Goal: Task Accomplishment & Management: Manage account settings

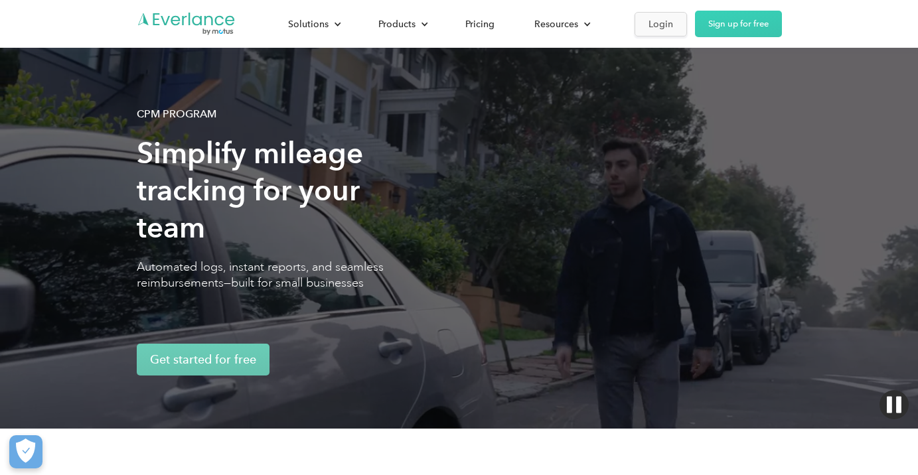
click at [643, 21] on link "Login" at bounding box center [661, 24] width 52 height 25
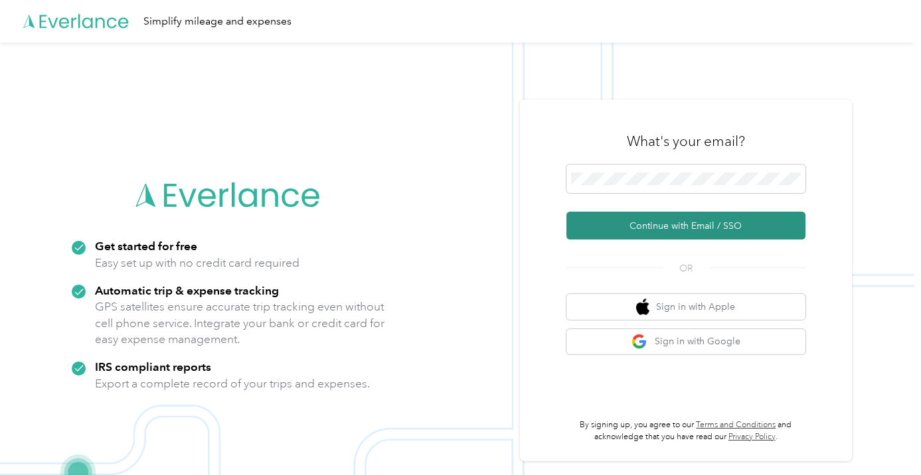
click at [661, 223] on button "Continue with Email / SSO" at bounding box center [685, 226] width 239 height 28
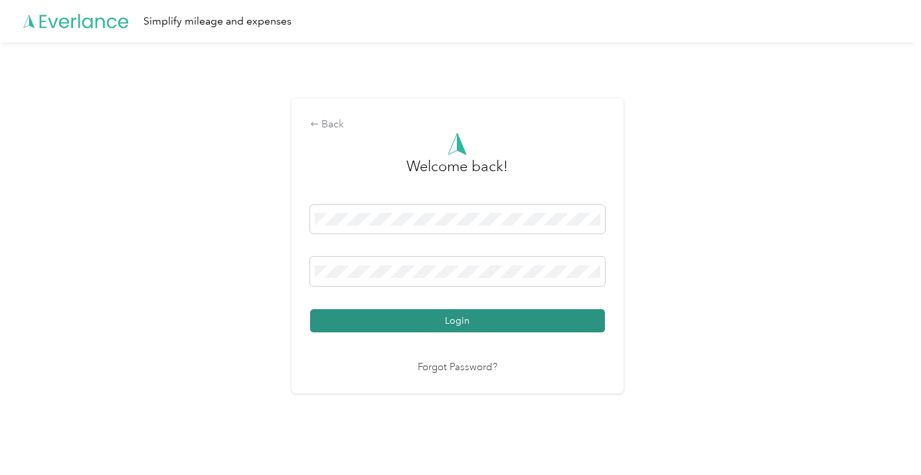
click at [471, 317] on button "Login" at bounding box center [457, 320] width 295 height 23
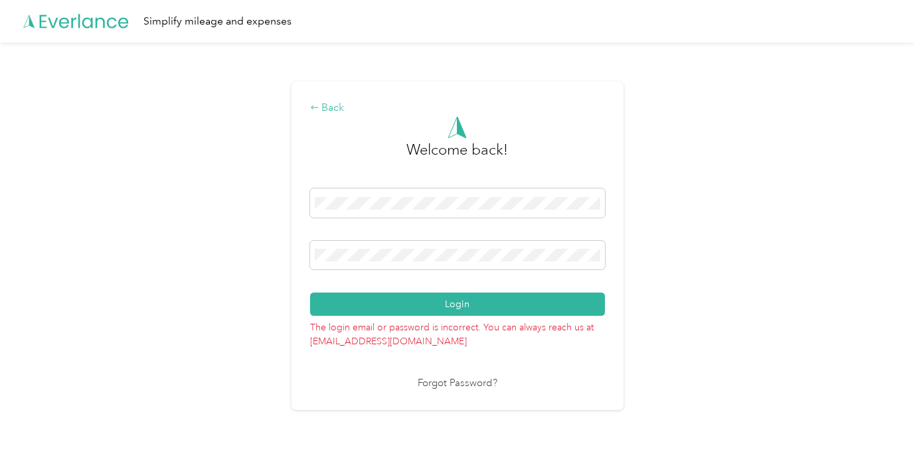
click at [339, 106] on div "Back" at bounding box center [457, 108] width 295 height 16
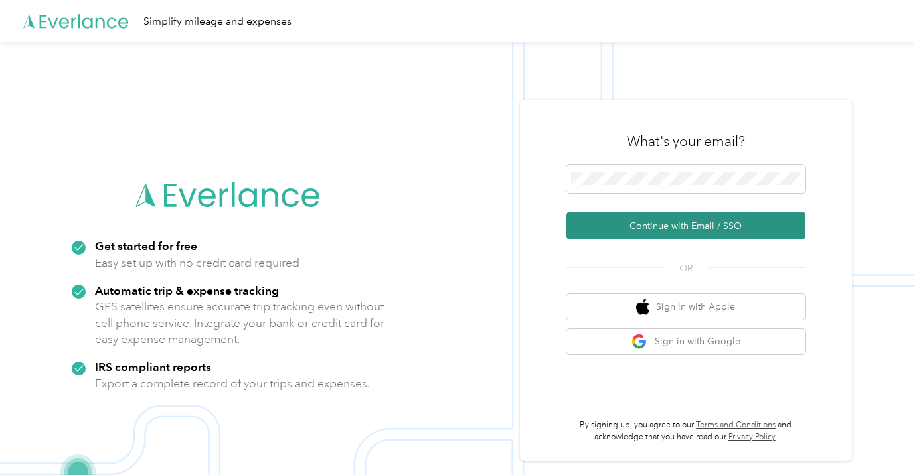
click at [618, 224] on button "Continue with Email / SSO" at bounding box center [685, 226] width 239 height 28
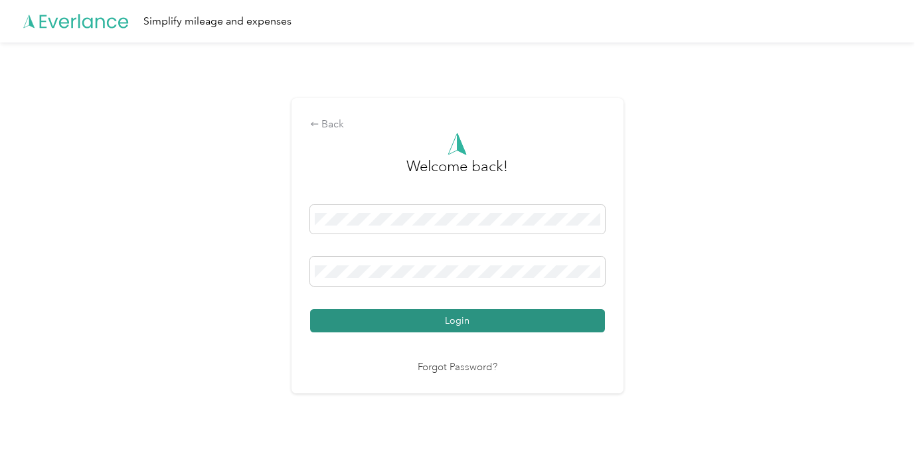
click at [507, 319] on button "Login" at bounding box center [457, 320] width 295 height 23
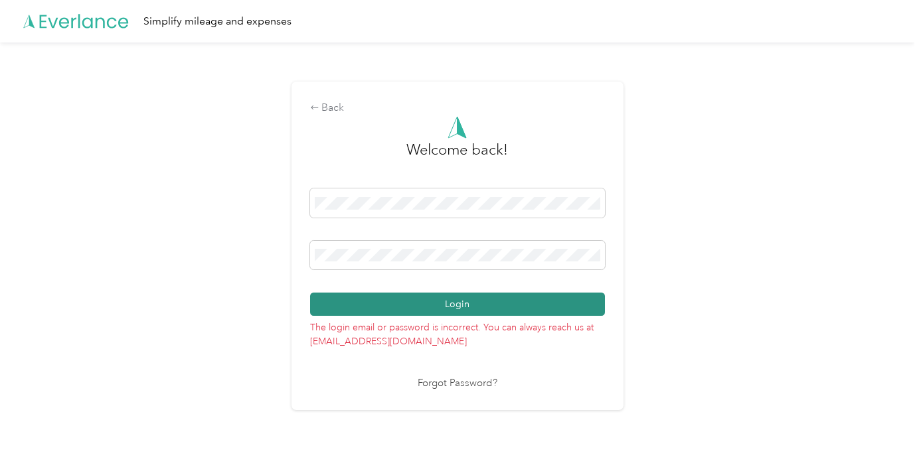
click at [448, 302] on button "Login" at bounding box center [457, 304] width 295 height 23
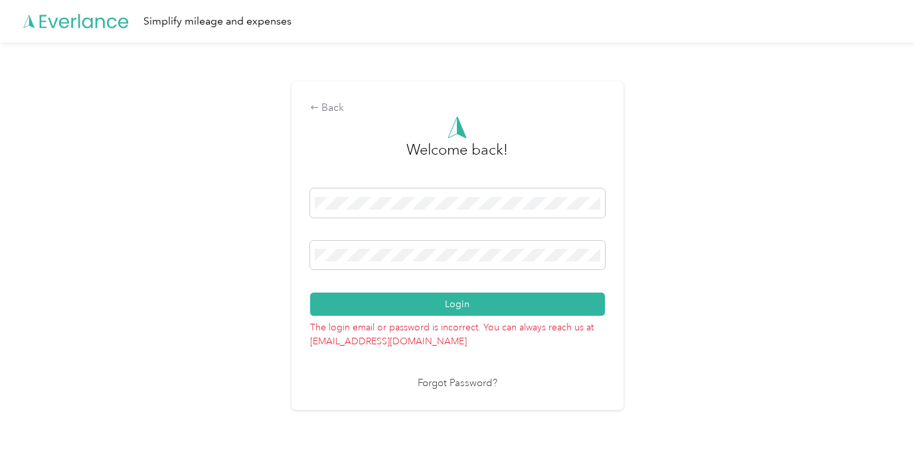
click at [453, 383] on link "Forgot Password?" at bounding box center [458, 383] width 80 height 15
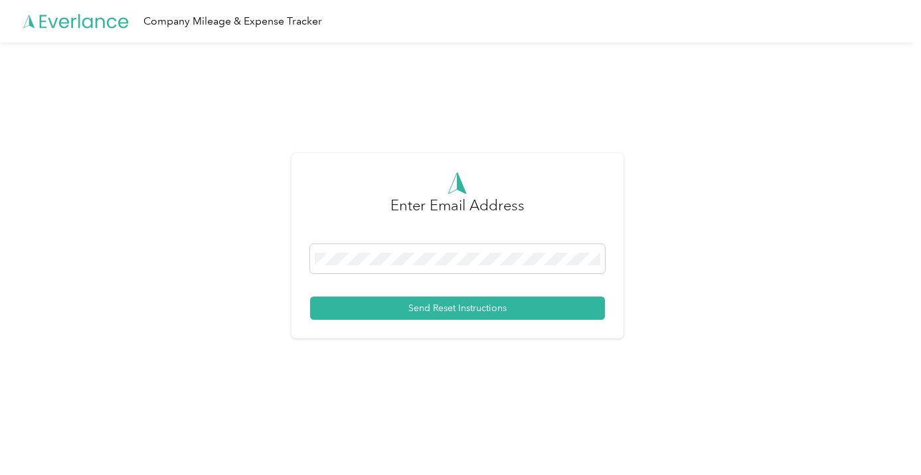
click at [572, 284] on div "Send Reset Instructions" at bounding box center [457, 282] width 295 height 76
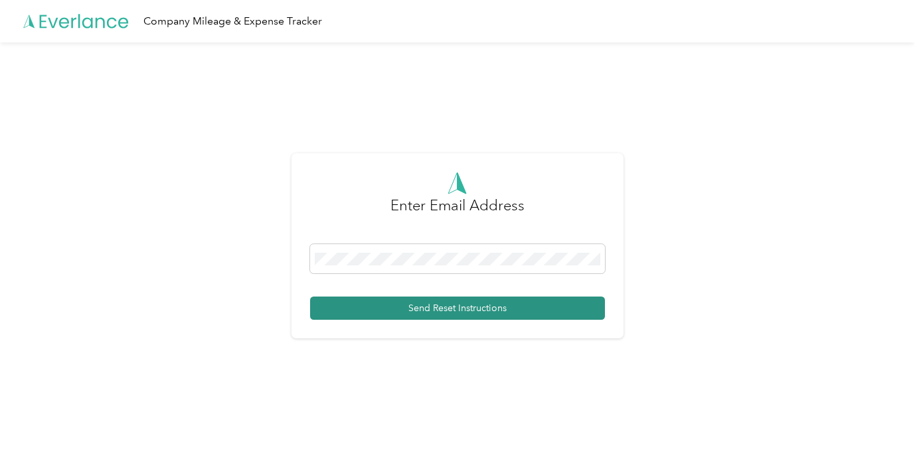
click at [467, 305] on button "Send Reset Instructions" at bounding box center [457, 308] width 295 height 23
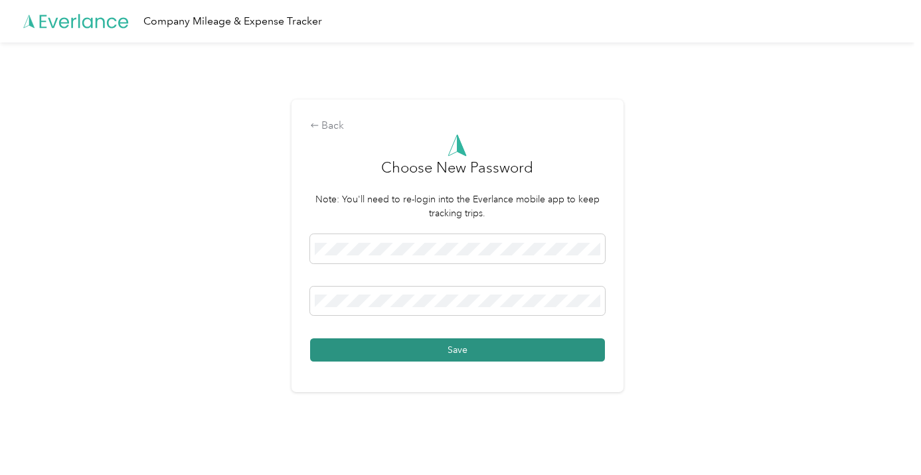
click at [455, 351] on button "Save" at bounding box center [457, 350] width 295 height 23
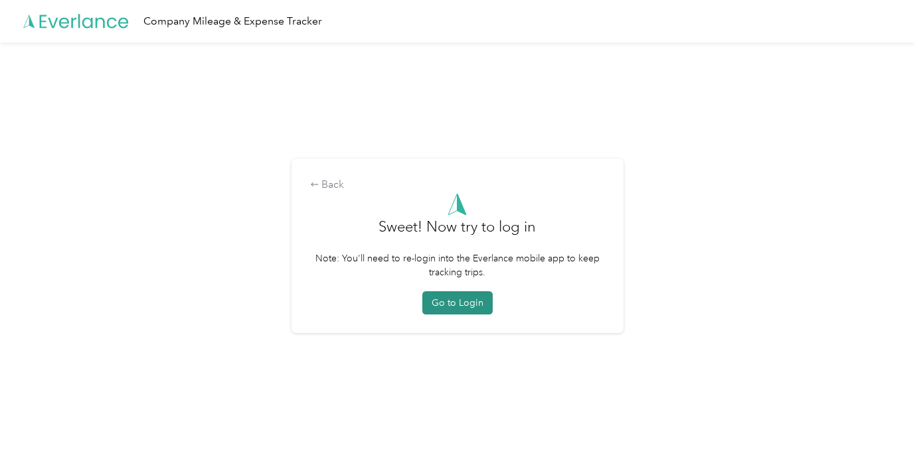
click at [453, 299] on button "Go to Login" at bounding box center [457, 302] width 70 height 23
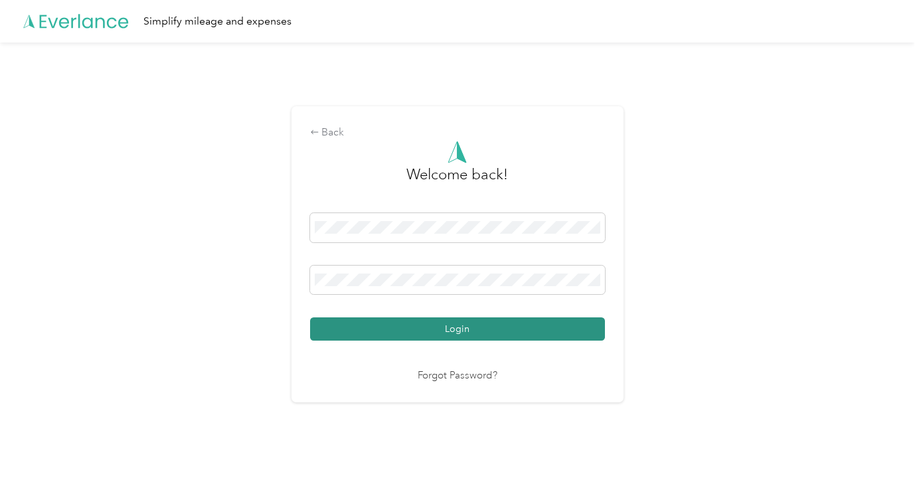
click at [461, 327] on button "Login" at bounding box center [457, 328] width 295 height 23
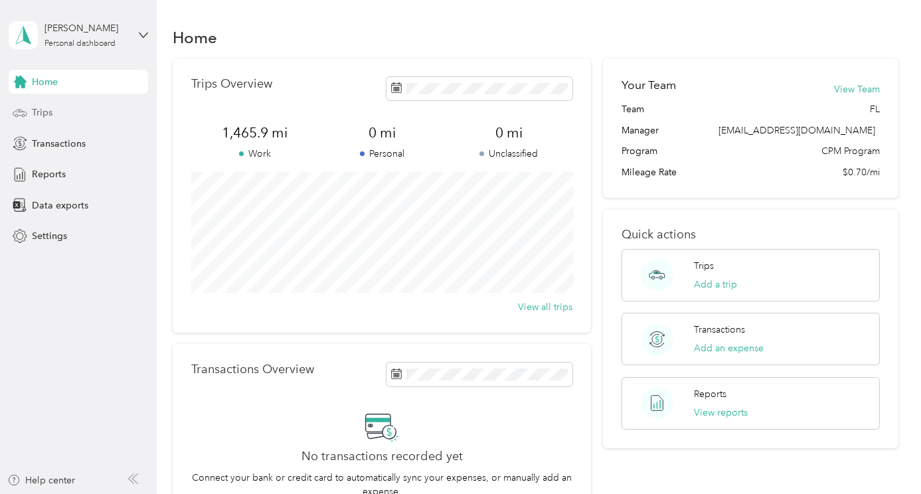
click at [45, 115] on span "Trips" at bounding box center [42, 113] width 21 height 14
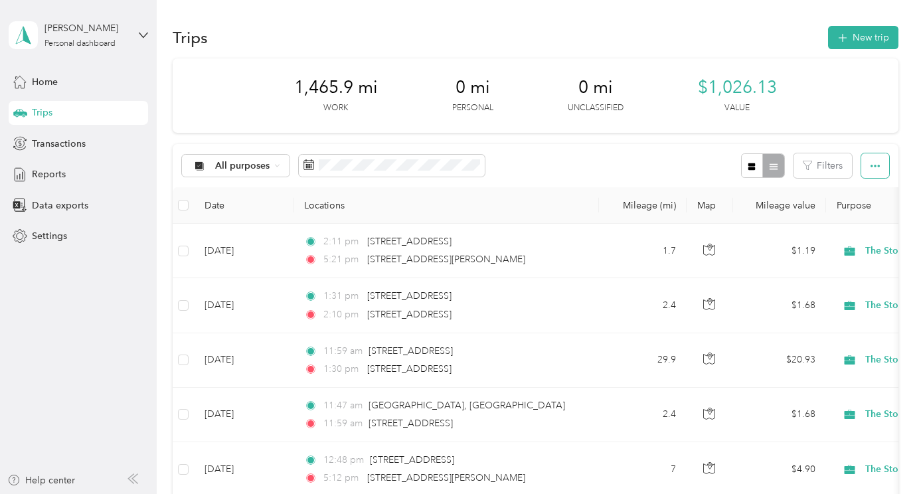
click at [878, 161] on icon "button" at bounding box center [874, 165] width 9 height 9
click at [560, 168] on div "All purposes Filters" at bounding box center [535, 165] width 725 height 43
click at [266, 165] on span "All purposes" at bounding box center [242, 165] width 55 height 9
click at [233, 235] on span "The Stone Collection" at bounding box center [261, 235] width 92 height 14
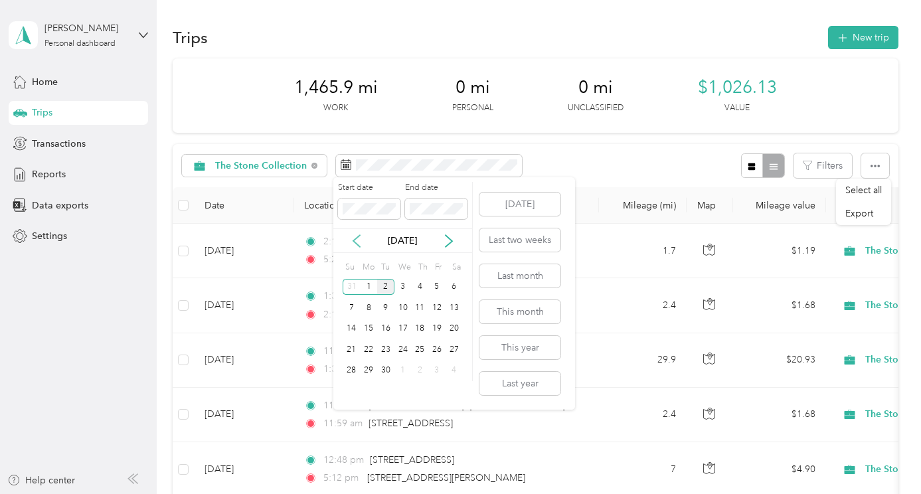
click at [353, 242] on icon at bounding box center [356, 240] width 13 height 13
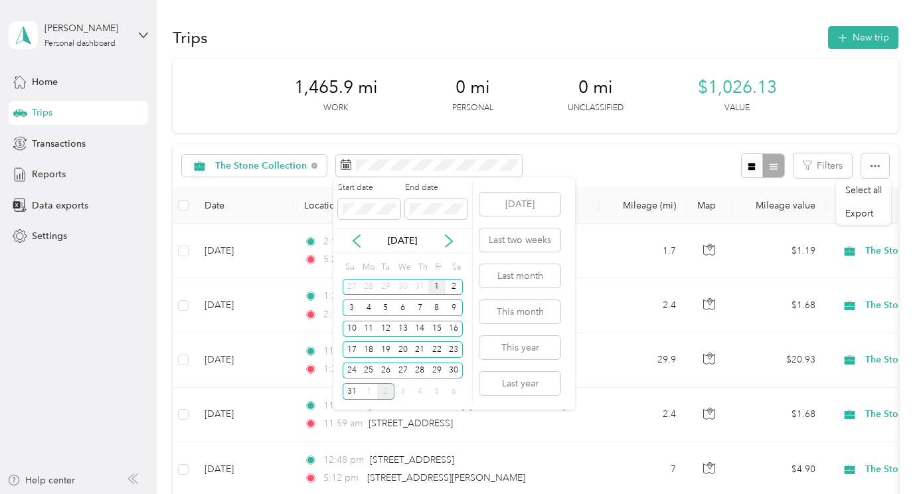
click at [436, 287] on div "1" at bounding box center [436, 287] width 17 height 17
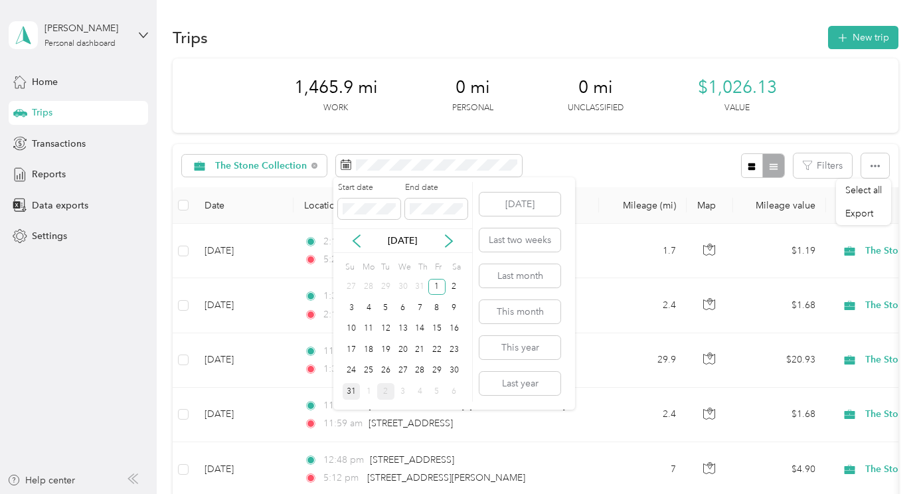
click at [353, 390] on div "31" at bounding box center [351, 391] width 17 height 17
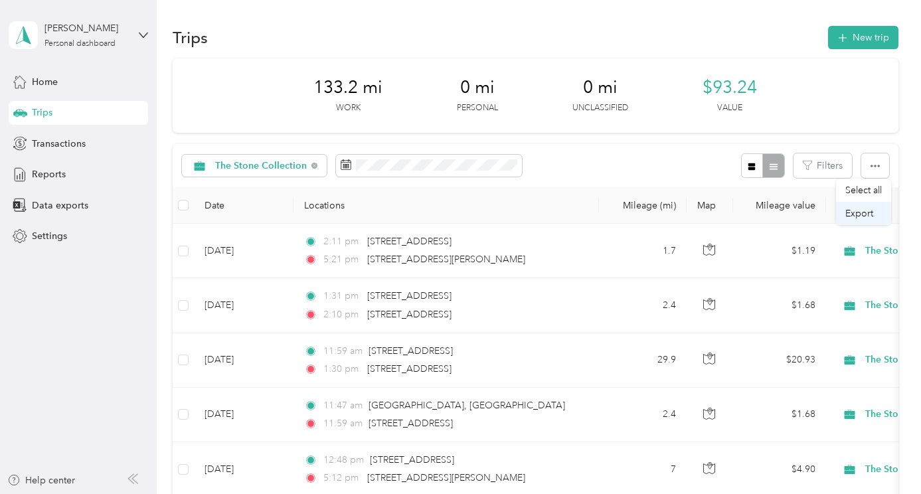
click at [866, 212] on span "Export" at bounding box center [859, 213] width 28 height 11
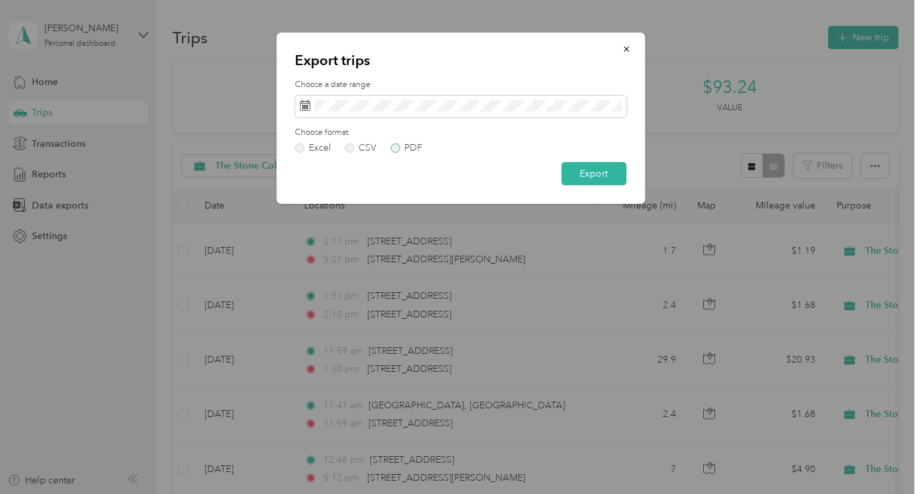
click at [395, 145] on label "PDF" at bounding box center [406, 147] width 32 height 9
click at [584, 170] on button "Export" at bounding box center [593, 173] width 65 height 23
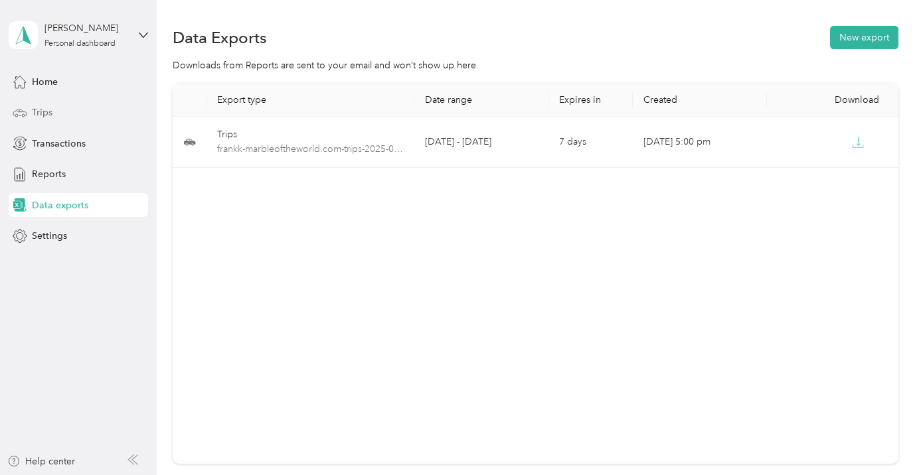
click at [48, 110] on span "Trips" at bounding box center [42, 113] width 21 height 14
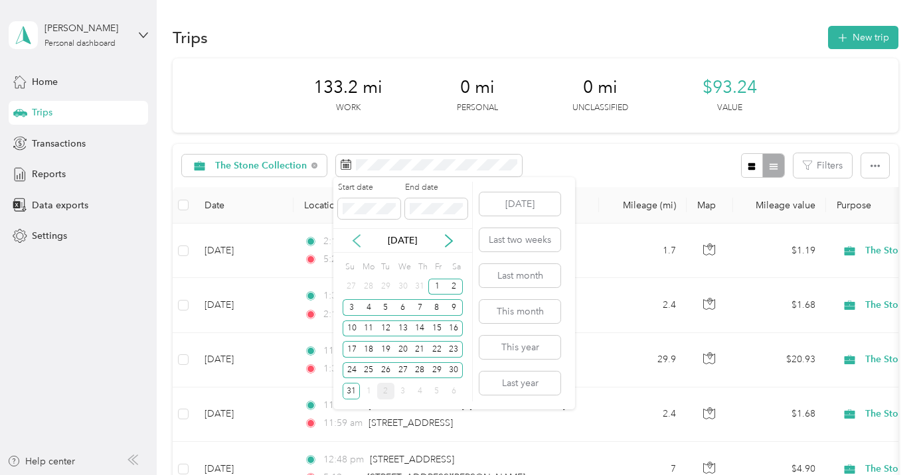
click at [355, 237] on icon at bounding box center [356, 240] width 13 height 13
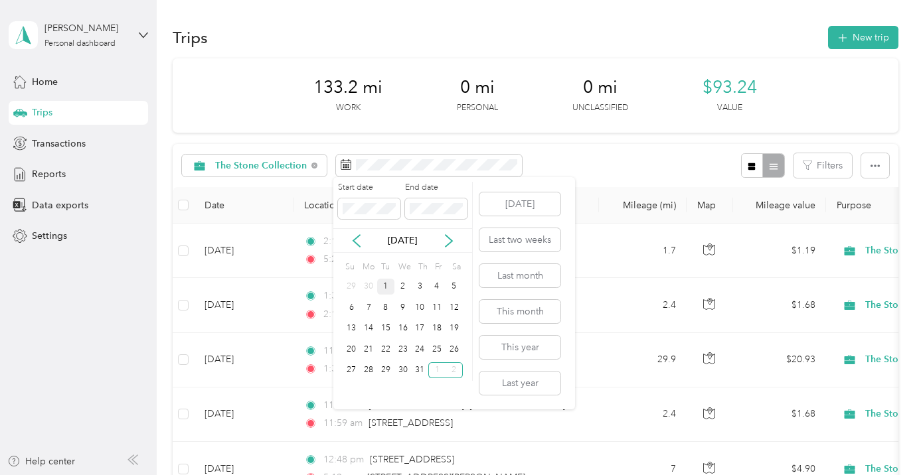
click at [384, 286] on div "1" at bounding box center [385, 287] width 17 height 17
click at [420, 368] on div "31" at bounding box center [419, 371] width 17 height 17
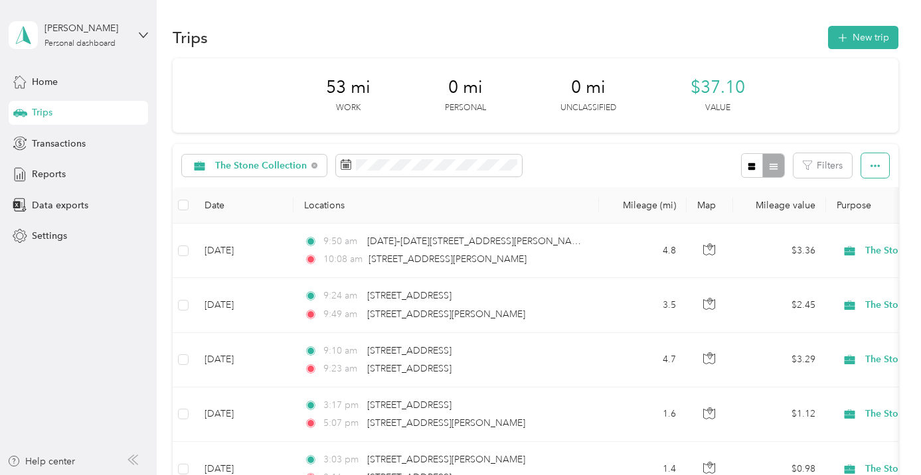
click at [880, 159] on button "button" at bounding box center [875, 165] width 28 height 25
click at [870, 212] on span "Export" at bounding box center [859, 213] width 28 height 11
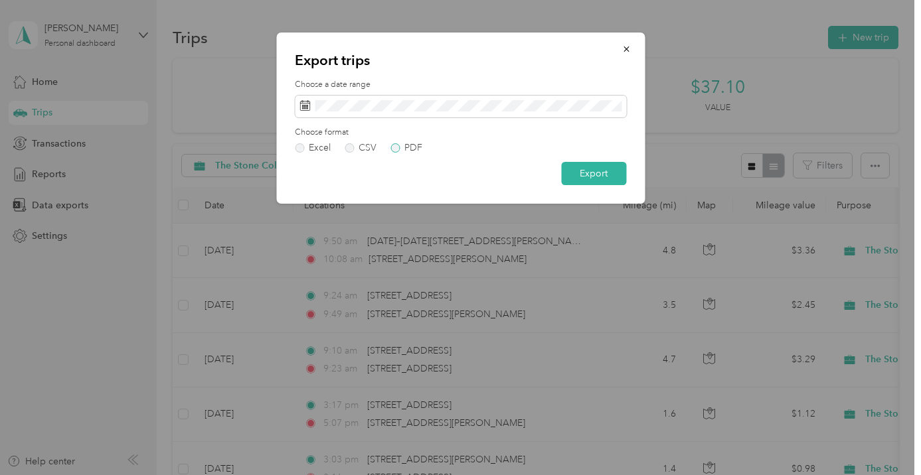
click at [393, 145] on label "PDF" at bounding box center [406, 147] width 32 height 9
click at [604, 173] on button "Export" at bounding box center [593, 173] width 65 height 23
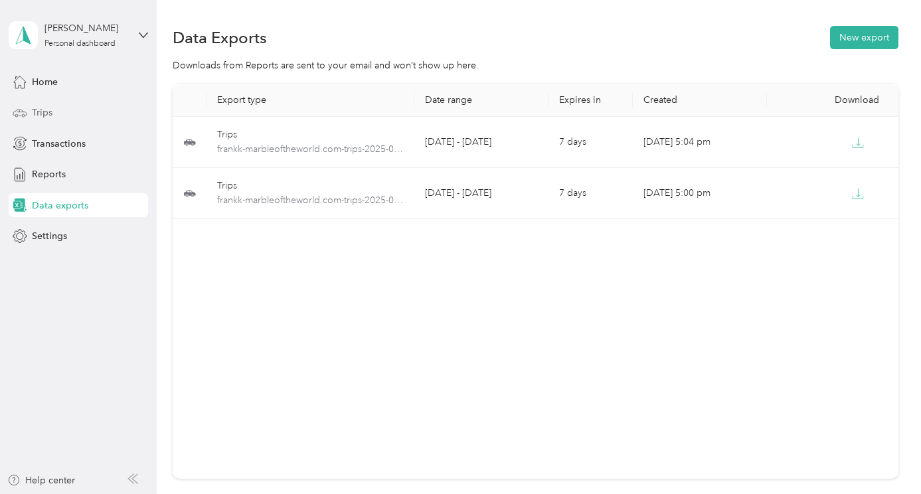
click at [48, 110] on span "Trips" at bounding box center [42, 113] width 21 height 14
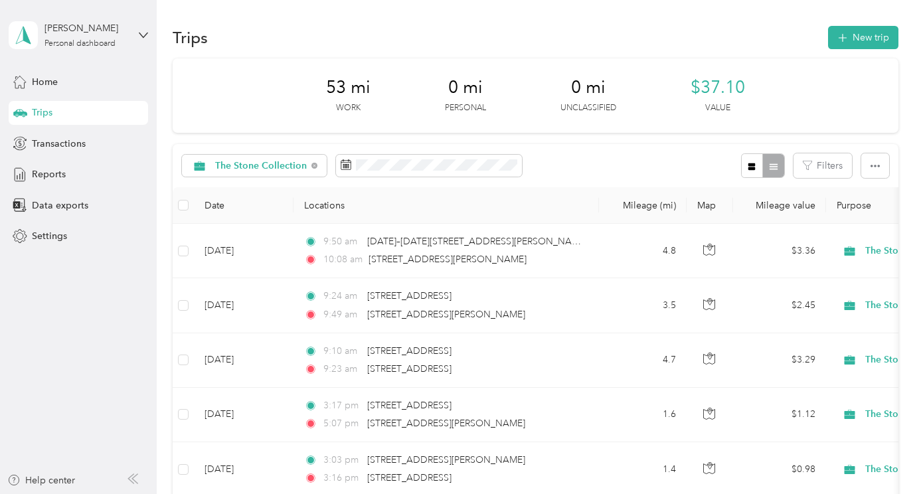
click at [48, 109] on span "Trips" at bounding box center [42, 113] width 21 height 14
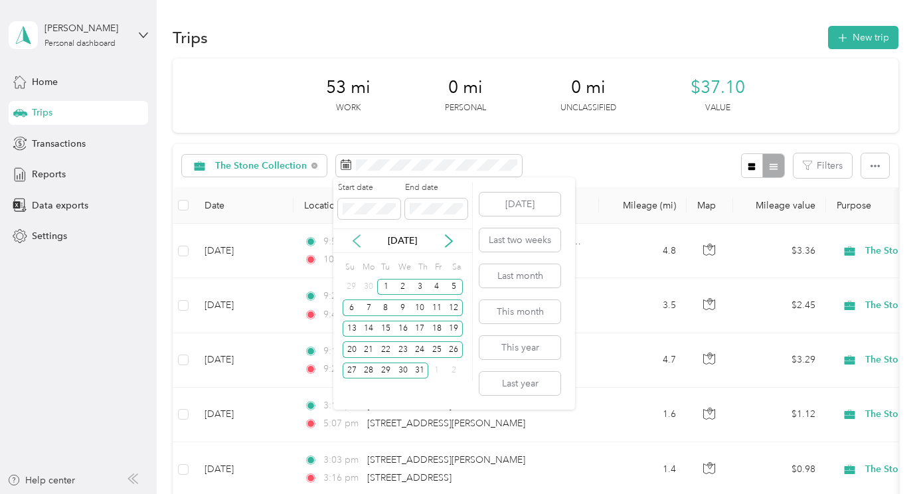
click at [355, 238] on icon at bounding box center [356, 240] width 13 height 13
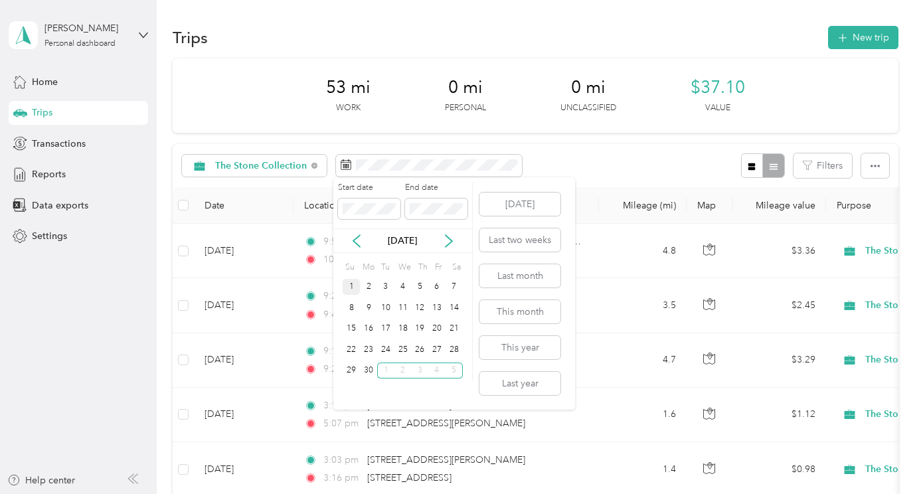
click at [353, 284] on div "1" at bounding box center [351, 287] width 17 height 17
click at [371, 370] on div "30" at bounding box center [368, 371] width 17 height 17
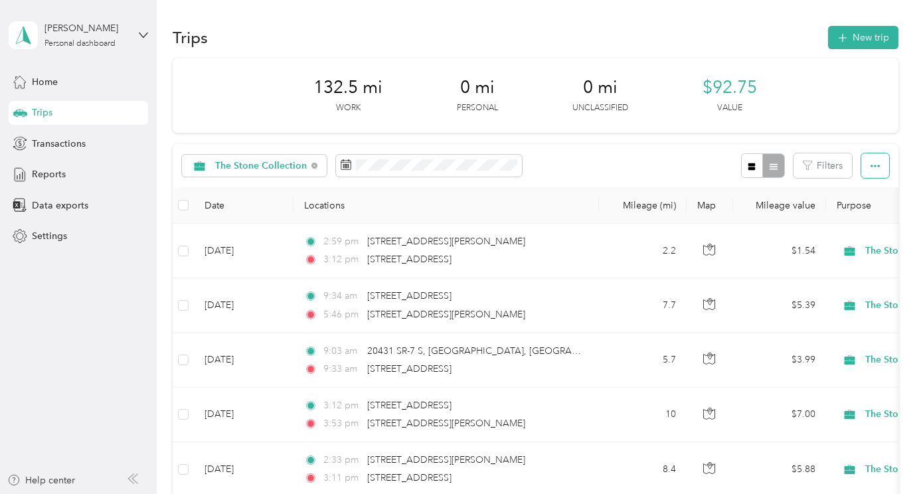
click at [881, 158] on button "button" at bounding box center [875, 165] width 28 height 25
click at [864, 214] on span "Export" at bounding box center [859, 213] width 28 height 11
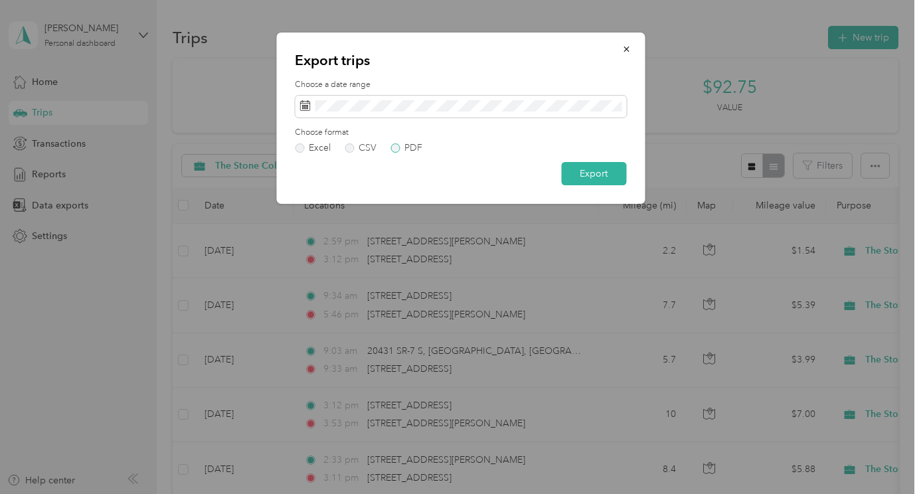
click at [395, 146] on label "PDF" at bounding box center [406, 147] width 32 height 9
click at [610, 167] on button "Export" at bounding box center [593, 173] width 65 height 23
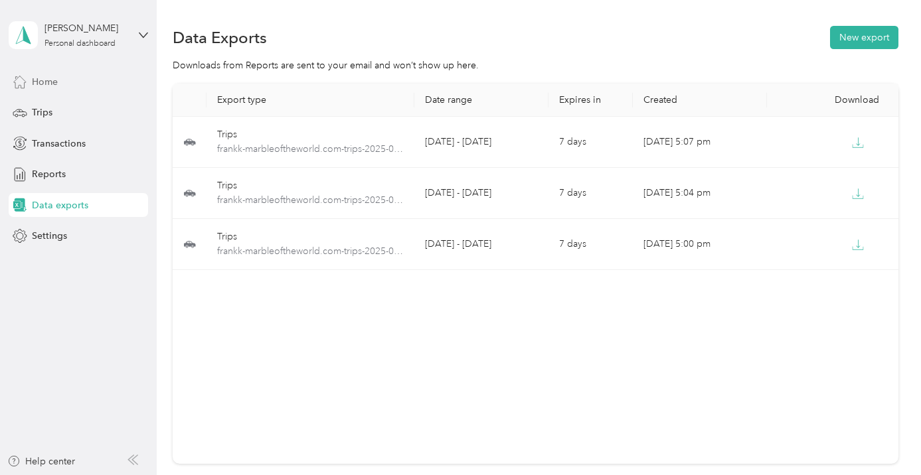
click at [48, 79] on span "Home" at bounding box center [45, 82] width 26 height 14
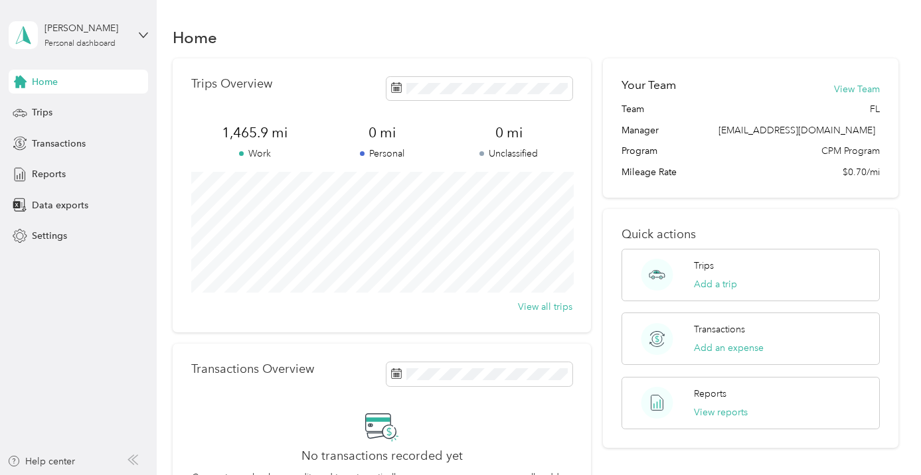
click at [108, 82] on div "Home" at bounding box center [78, 82] width 139 height 24
click at [143, 31] on icon at bounding box center [143, 35] width 9 height 9
click at [44, 109] on div "Log out" at bounding box center [45, 109] width 51 height 14
